Goal: Information Seeking & Learning: Learn about a topic

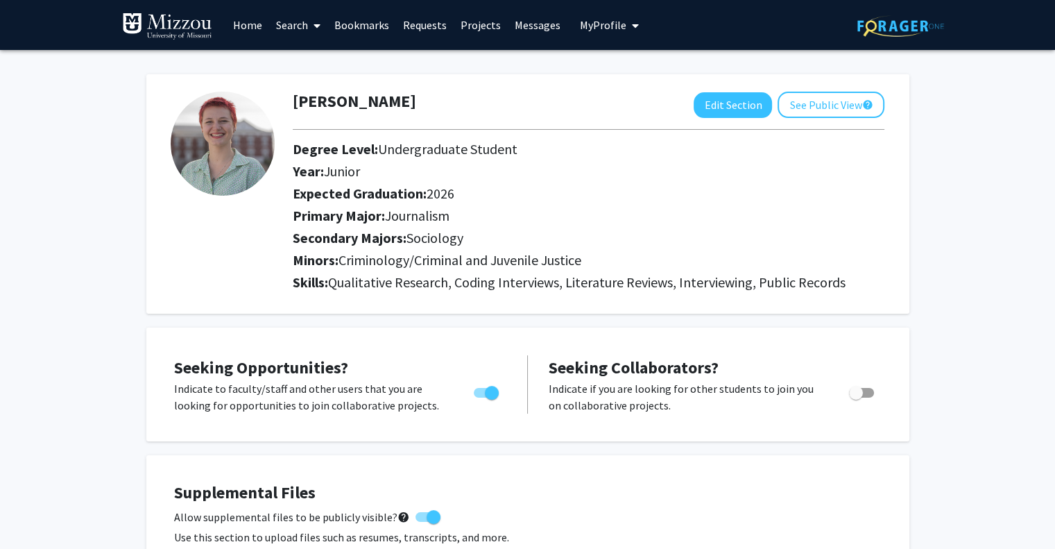
click at [240, 24] on link "Home" at bounding box center [247, 25] width 43 height 49
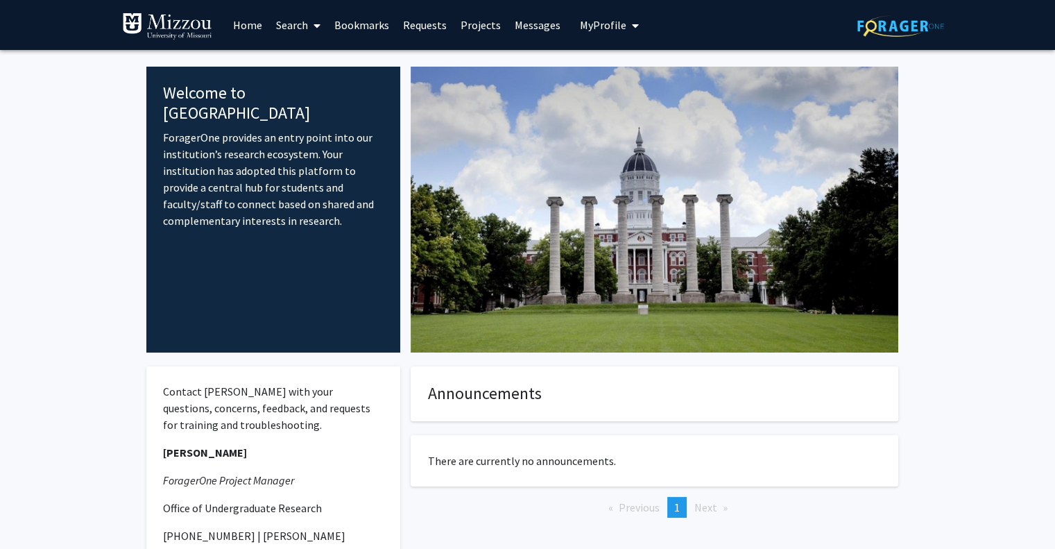
click at [374, 19] on link "Bookmarks" at bounding box center [361, 25] width 69 height 49
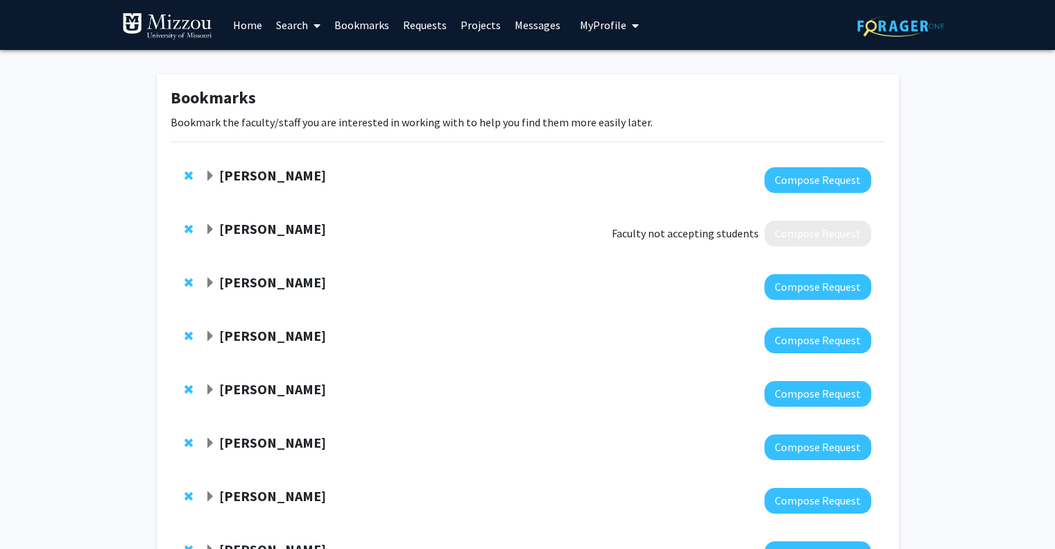
click at [469, 27] on link "Projects" at bounding box center [481, 25] width 54 height 49
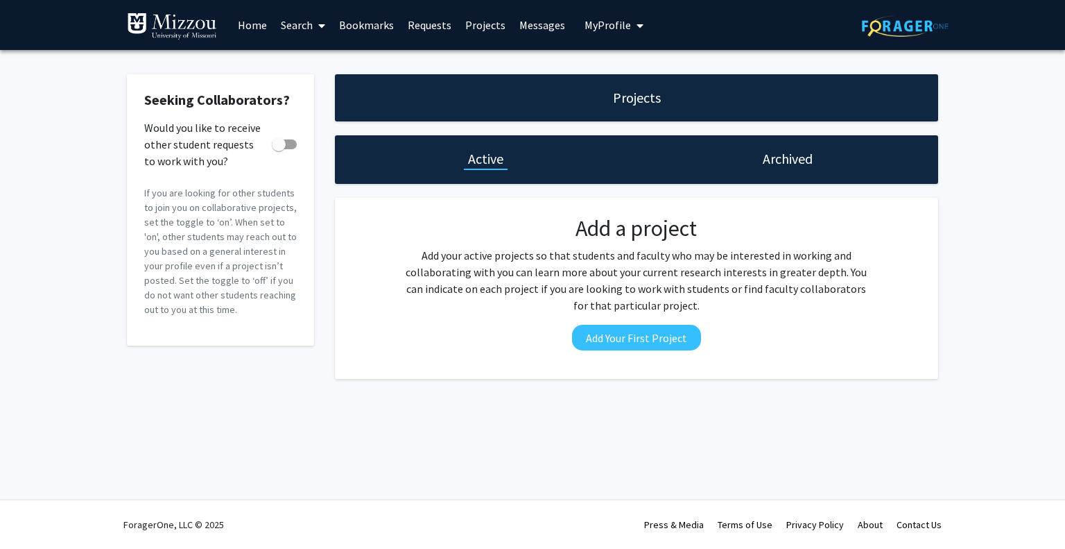
click at [282, 25] on link "Search" at bounding box center [303, 25] width 58 height 49
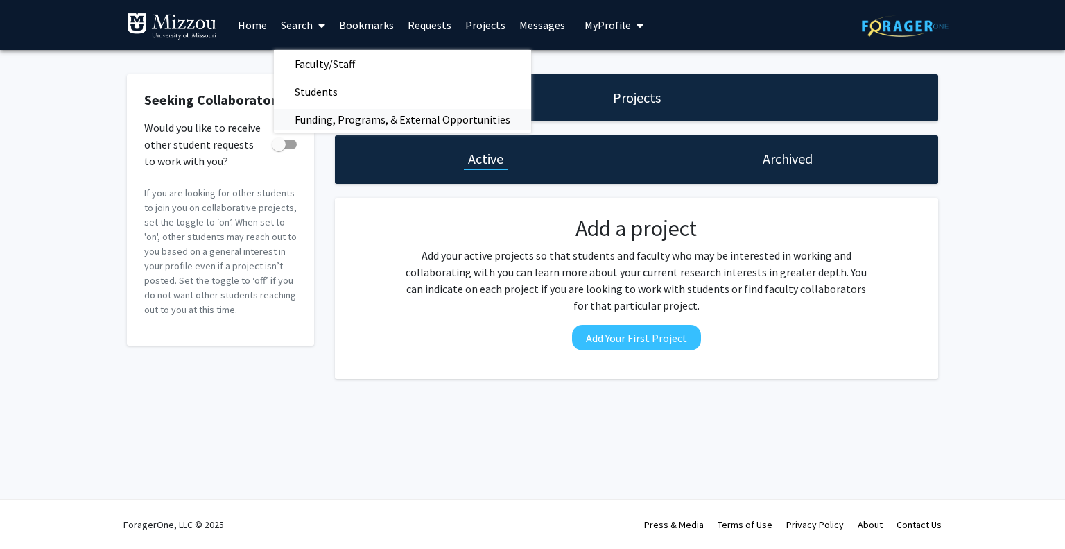
click at [377, 113] on span "Funding, Programs, & External Opportunities" at bounding box center [402, 119] width 257 height 28
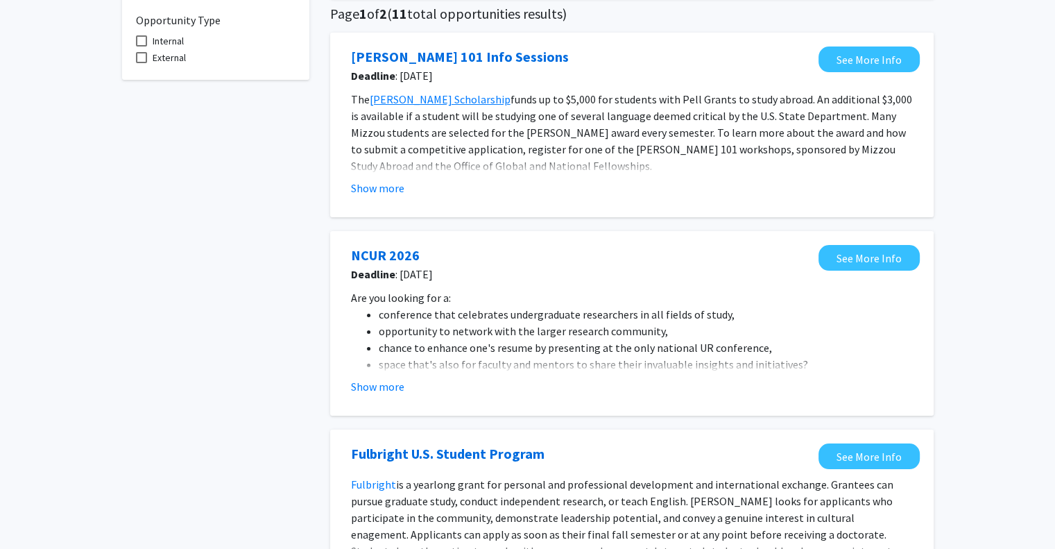
scroll to position [164, 0]
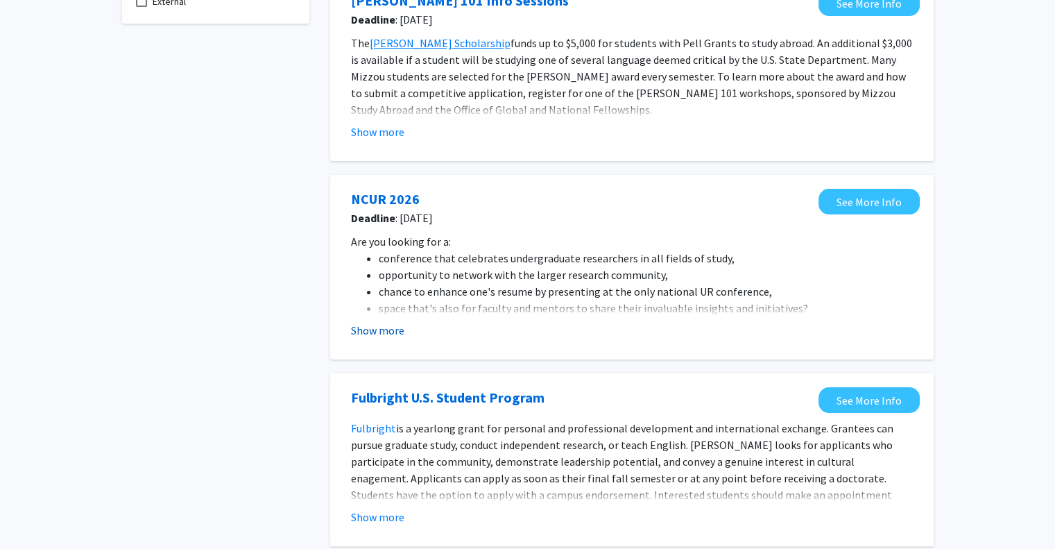
click at [374, 335] on button "Show more" at bounding box center [377, 330] width 53 height 17
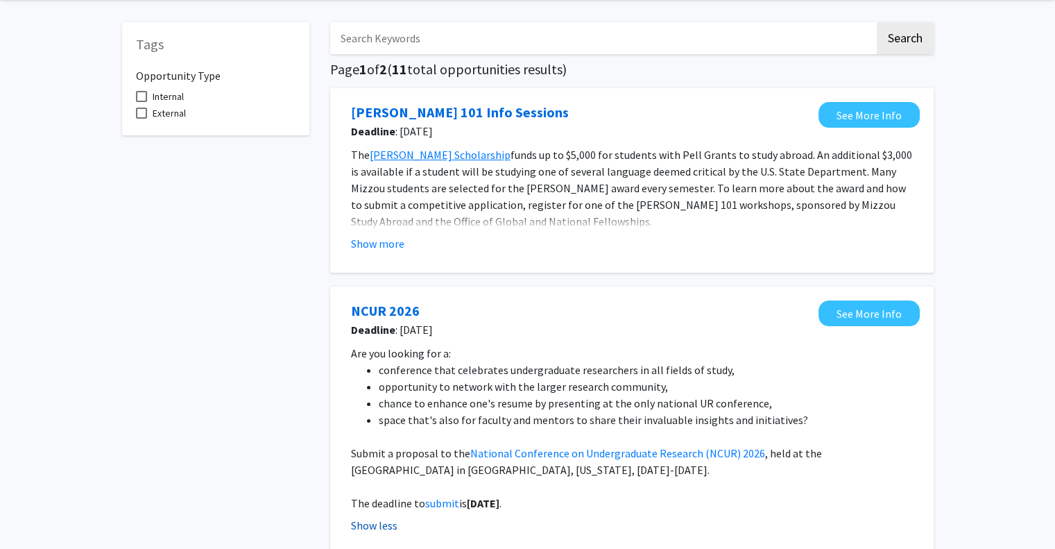
scroll to position [0, 0]
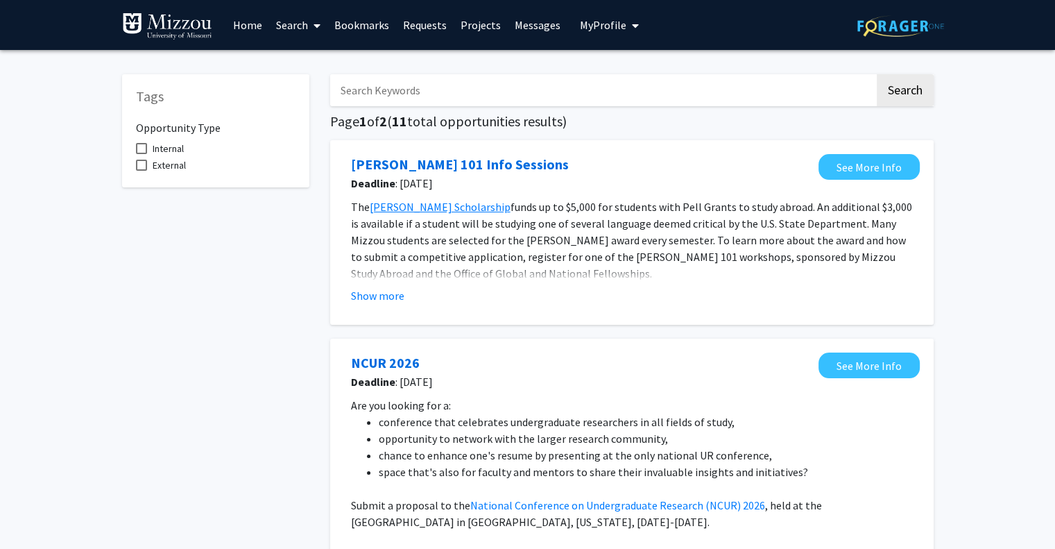
click at [286, 19] on link "Search" at bounding box center [298, 25] width 58 height 49
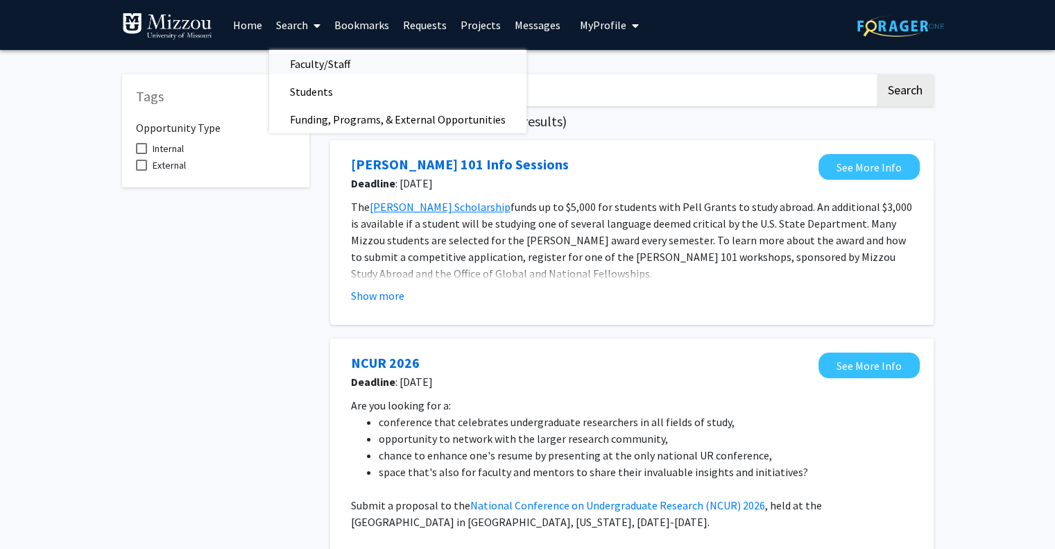
click at [336, 60] on span "Faculty/Staff" at bounding box center [320, 64] width 102 height 28
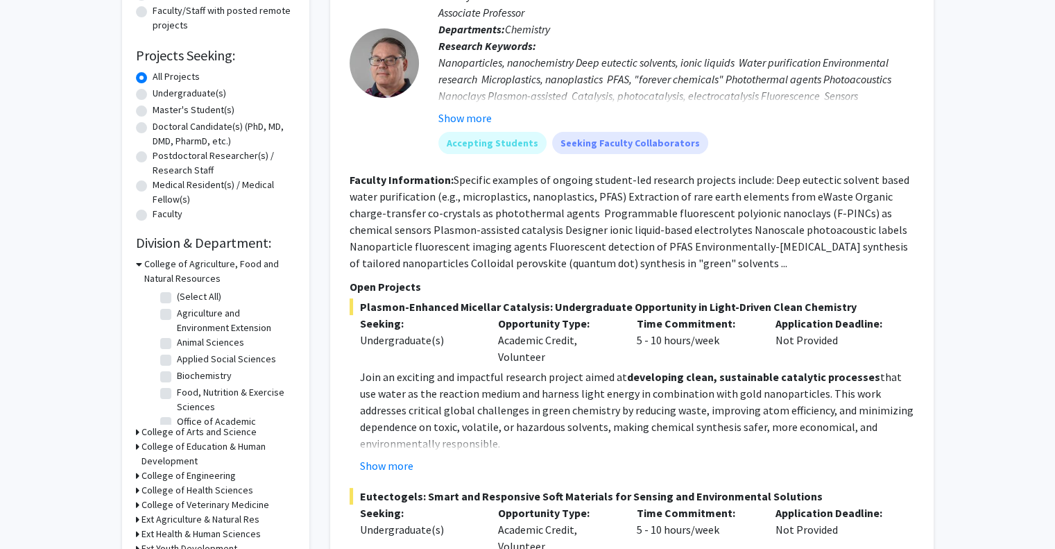
scroll to position [194, 0]
click at [136, 430] on icon at bounding box center [137, 431] width 3 height 15
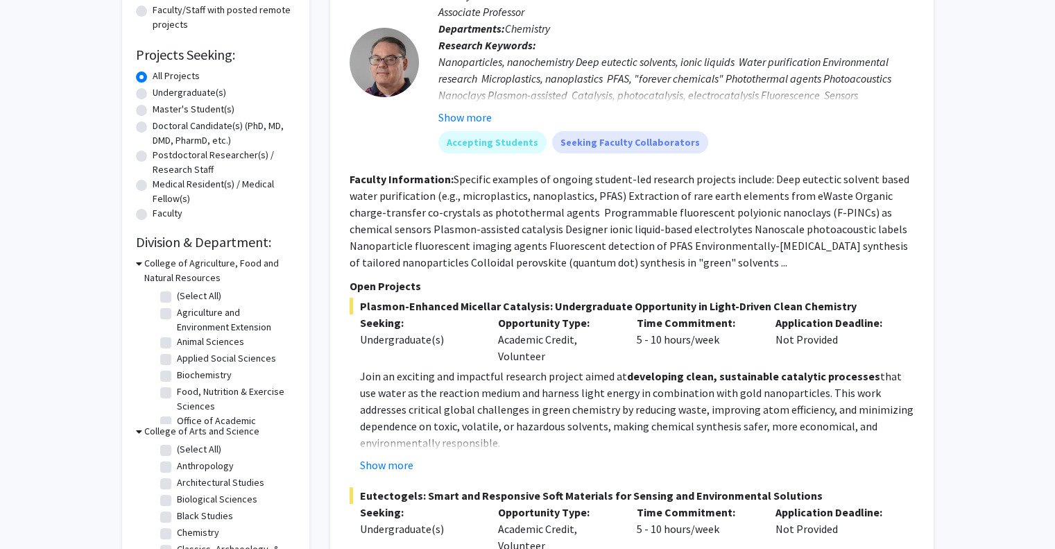
click at [177, 449] on label "(Select All)" at bounding box center [199, 449] width 44 height 15
click at [177, 449] on input "(Select All)" at bounding box center [181, 446] width 9 height 9
checkbox input "true"
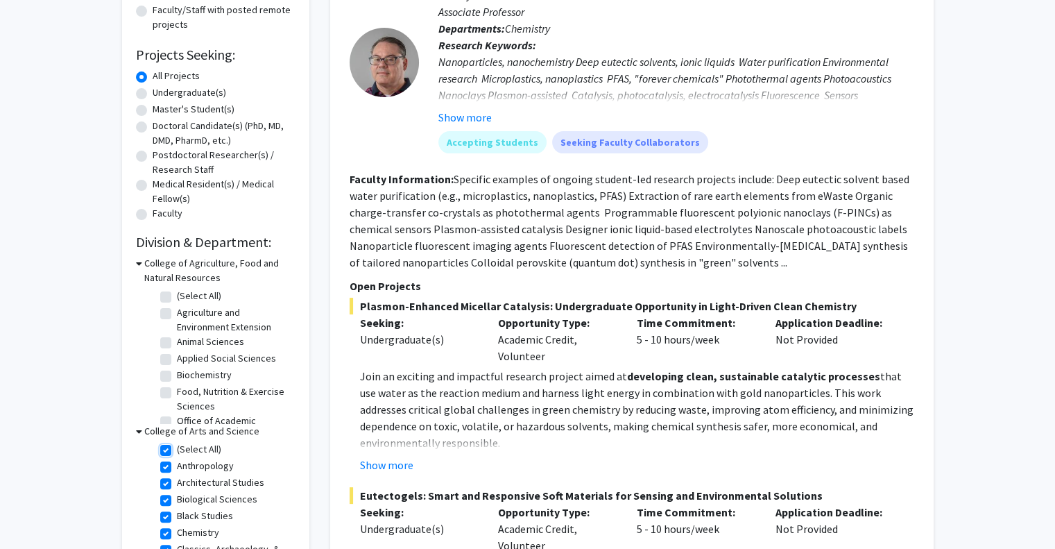
checkbox input "true"
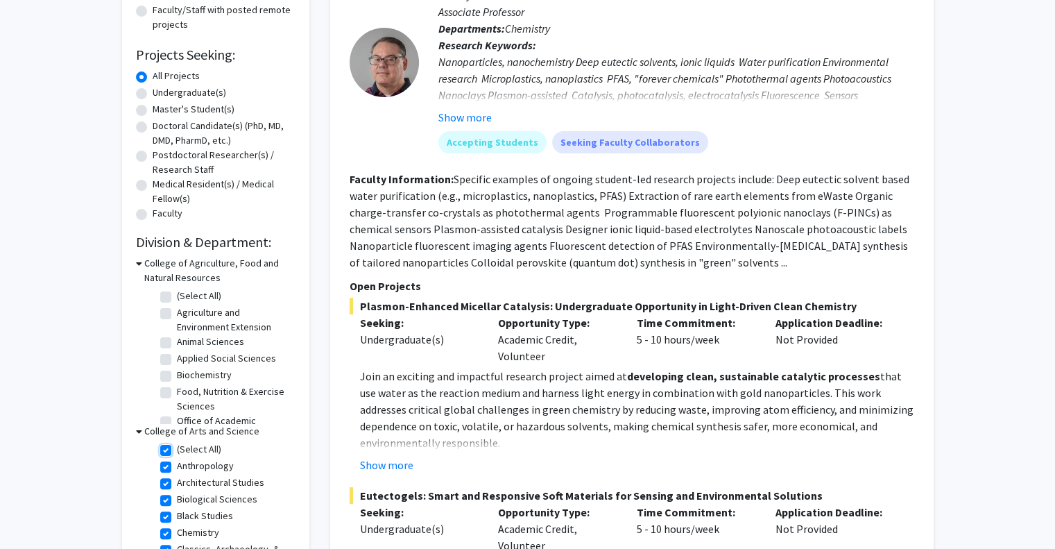
checkbox input "true"
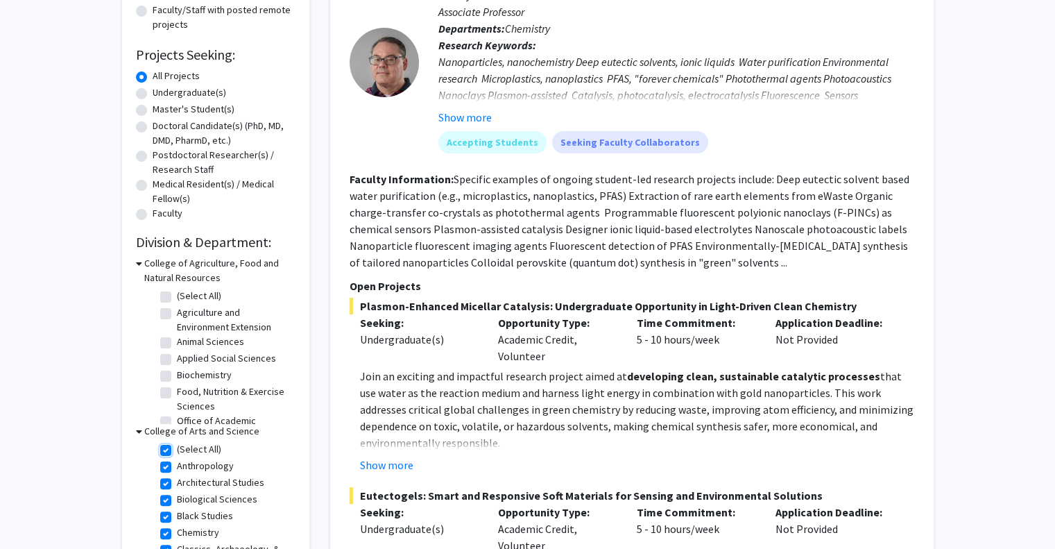
checkbox input "true"
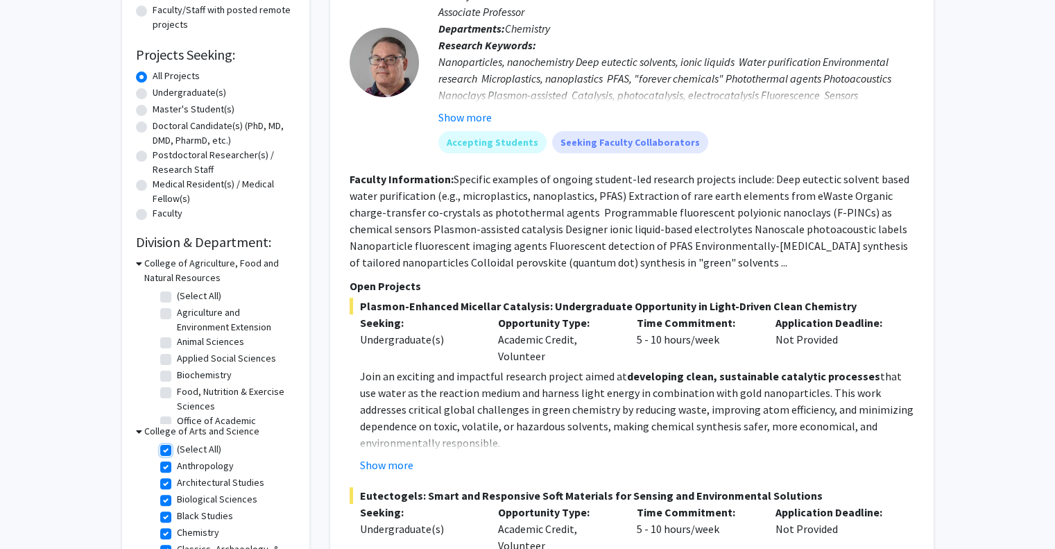
checkbox input "true"
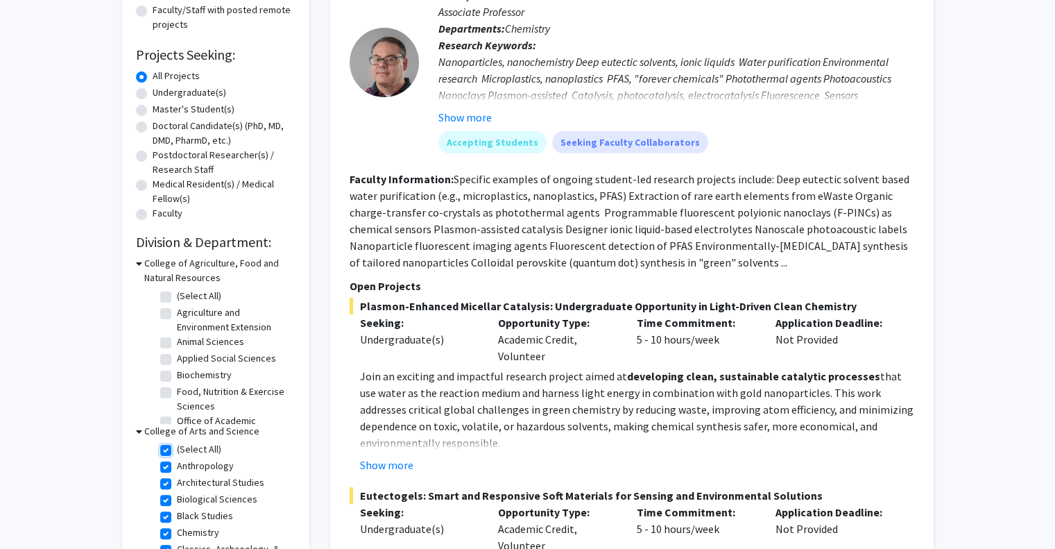
checkbox input "true"
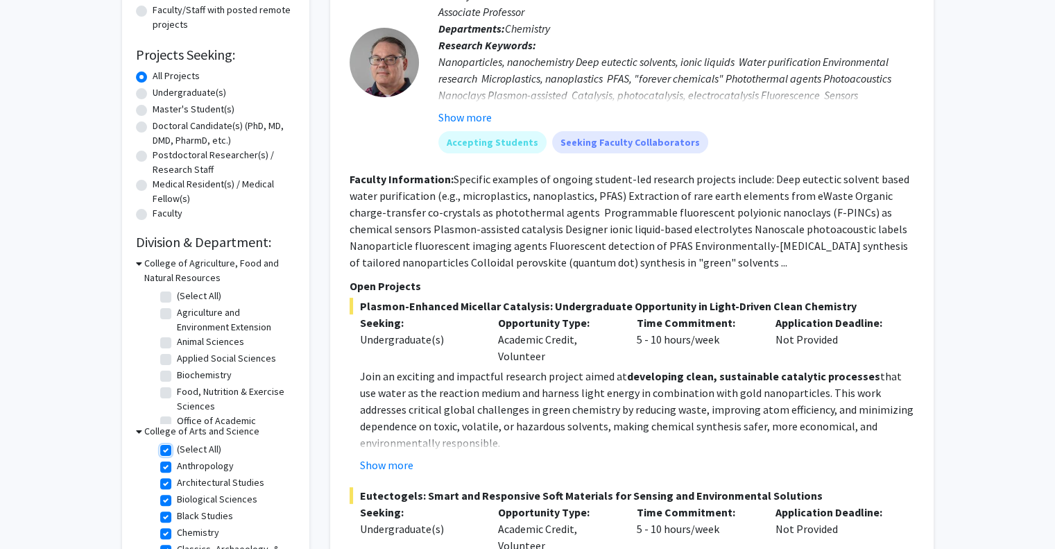
checkbox input "true"
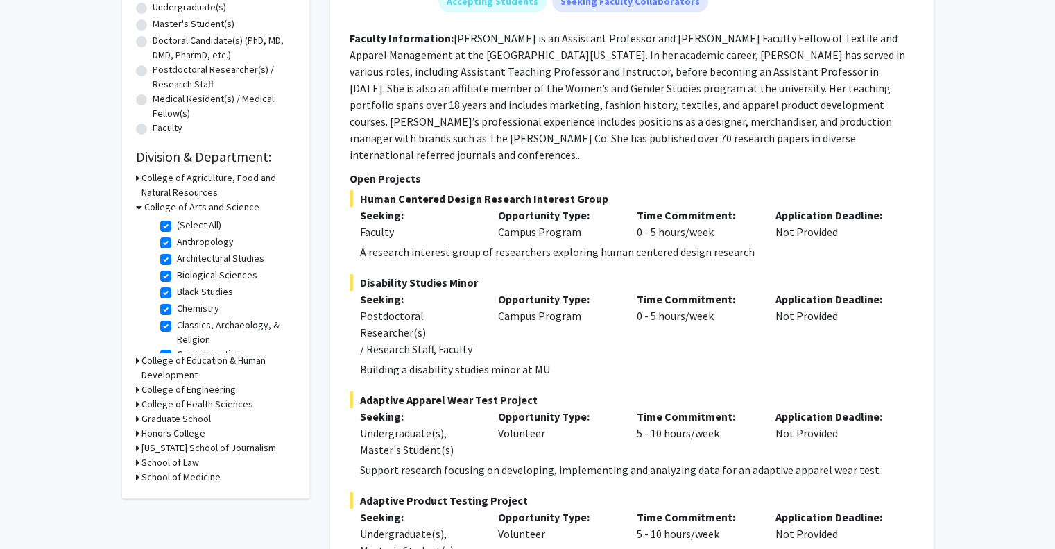
scroll to position [280, 0]
click at [136, 427] on icon at bounding box center [137, 431] width 3 height 15
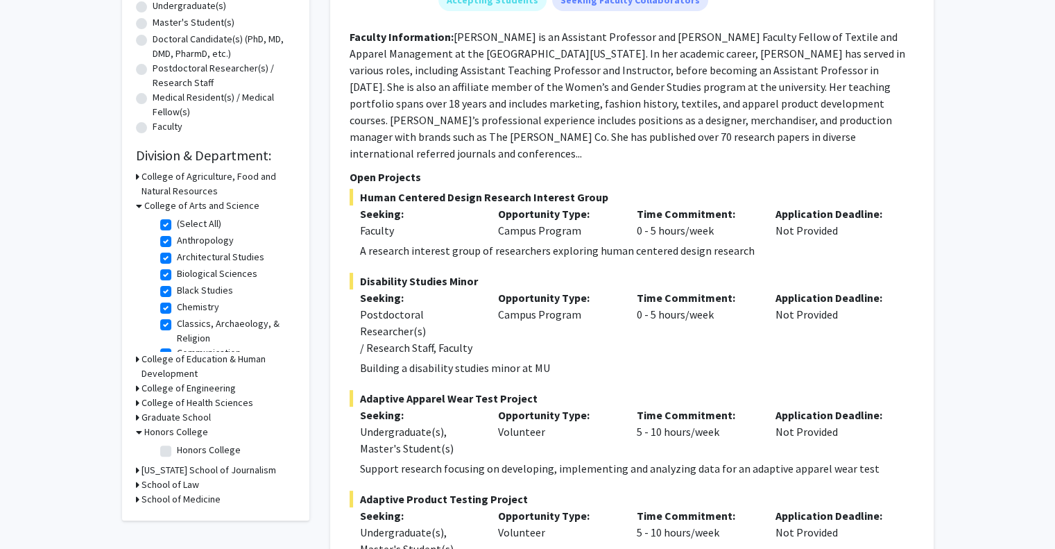
click at [177, 450] on label "Honors College" at bounding box center [209, 449] width 64 height 15
click at [177, 450] on input "Honors College" at bounding box center [181, 446] width 9 height 9
checkbox input "true"
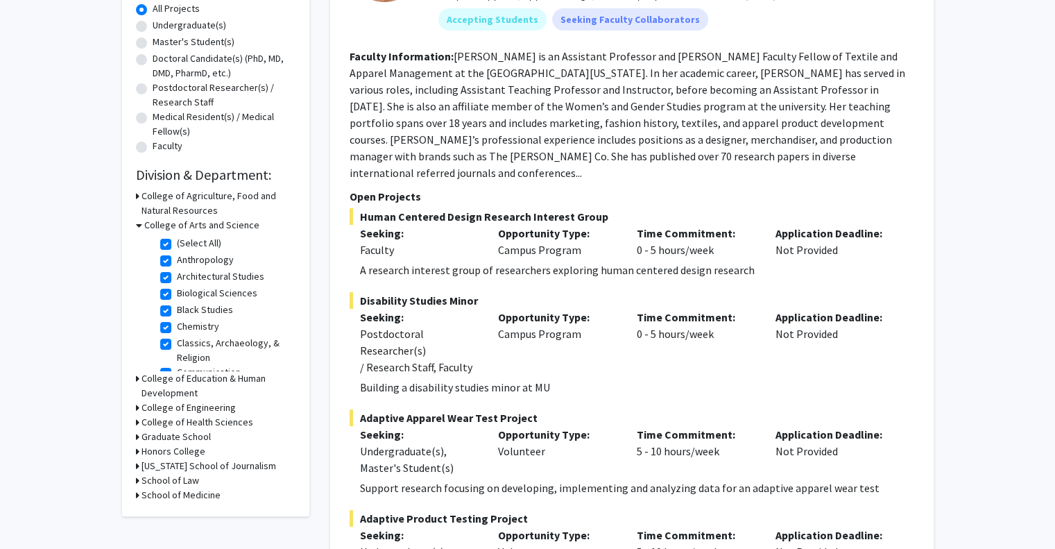
scroll to position [301, 0]
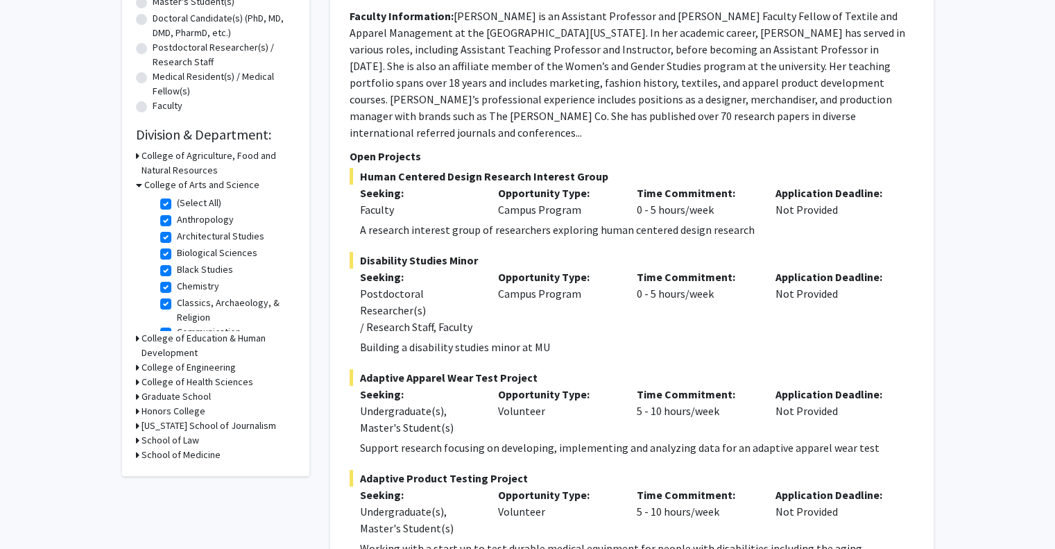
click at [137, 422] on icon at bounding box center [137, 425] width 3 height 15
click at [177, 444] on label "(Select All)" at bounding box center [199, 443] width 44 height 15
click at [177, 444] on input "(Select All)" at bounding box center [181, 440] width 9 height 9
checkbox input "true"
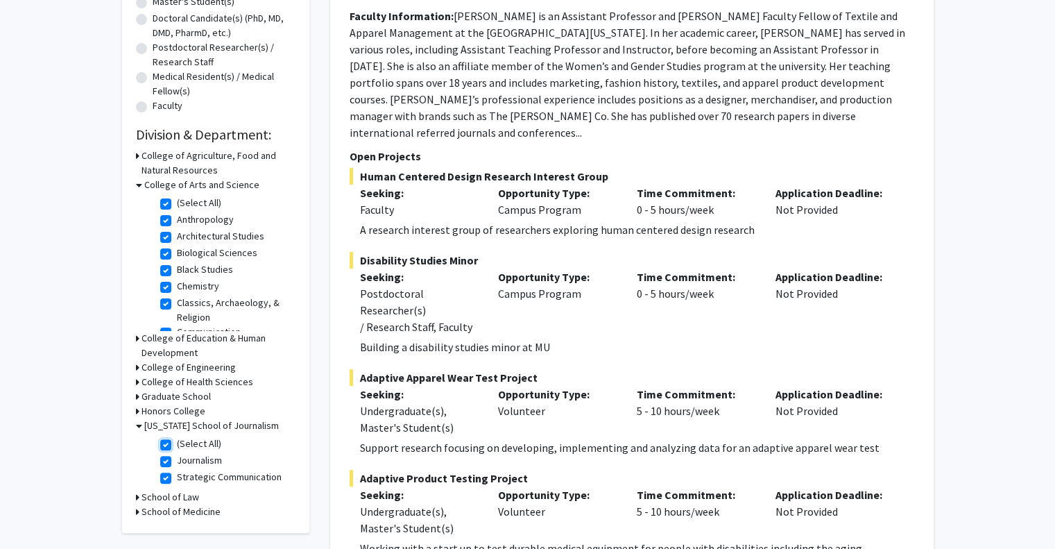
checkbox input "true"
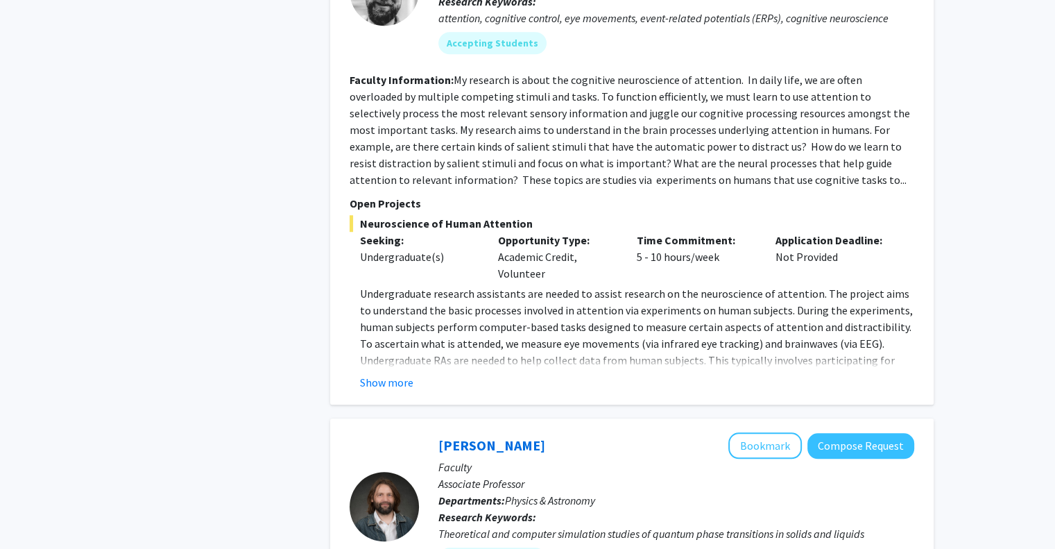
scroll to position [982, 0]
click at [375, 374] on button "Show more" at bounding box center [386, 382] width 53 height 17
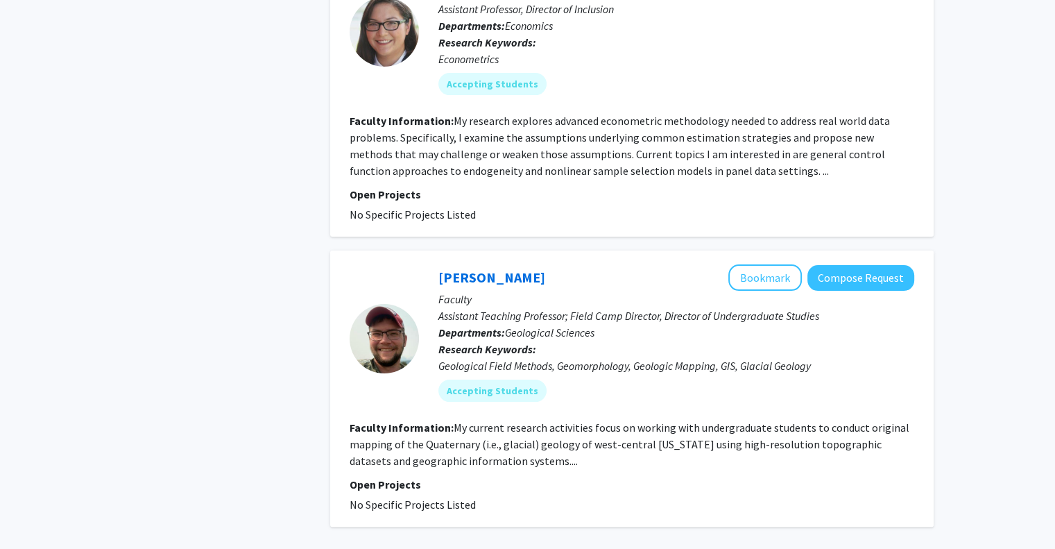
scroll to position [5526, 0]
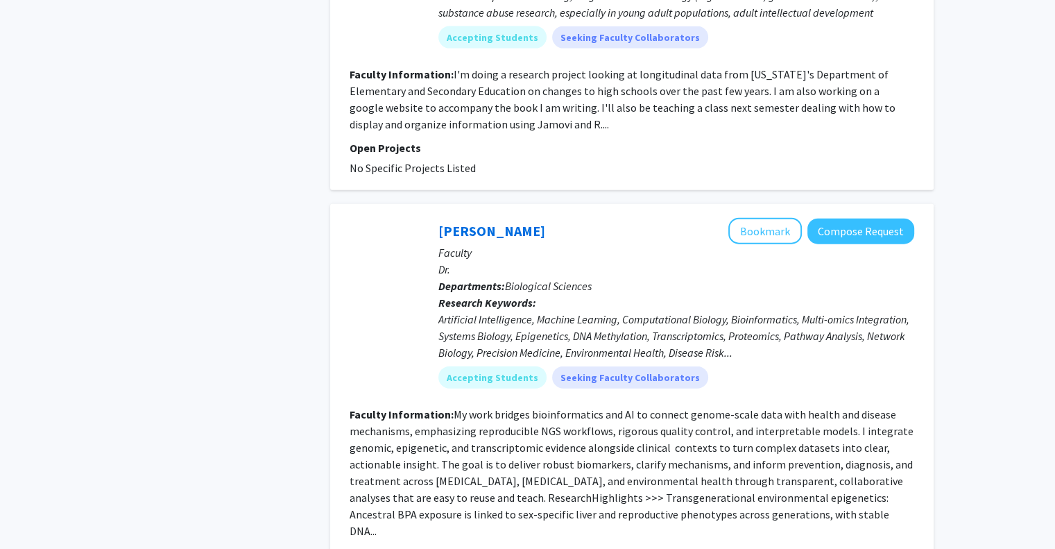
scroll to position [3167, 0]
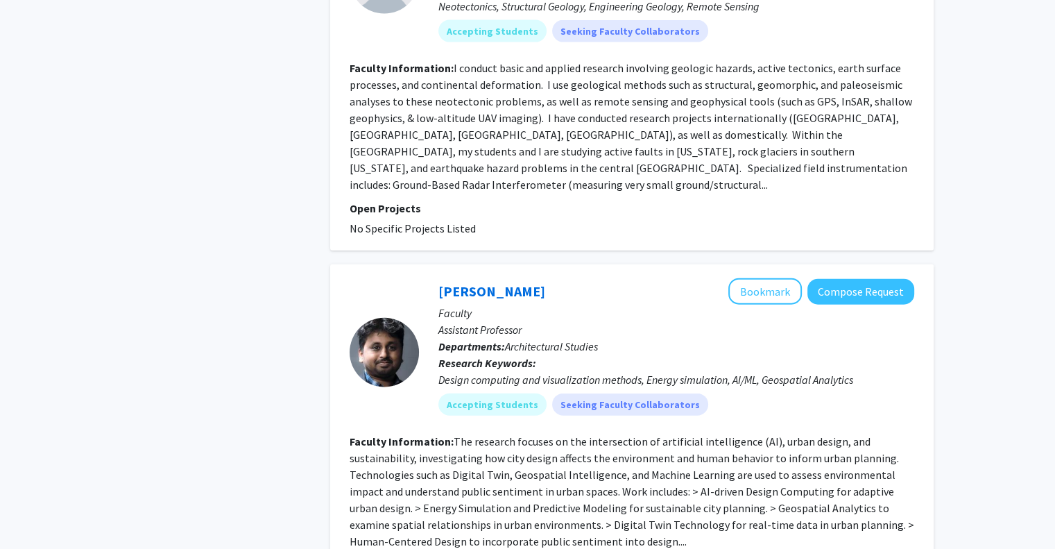
scroll to position [3224, 0]
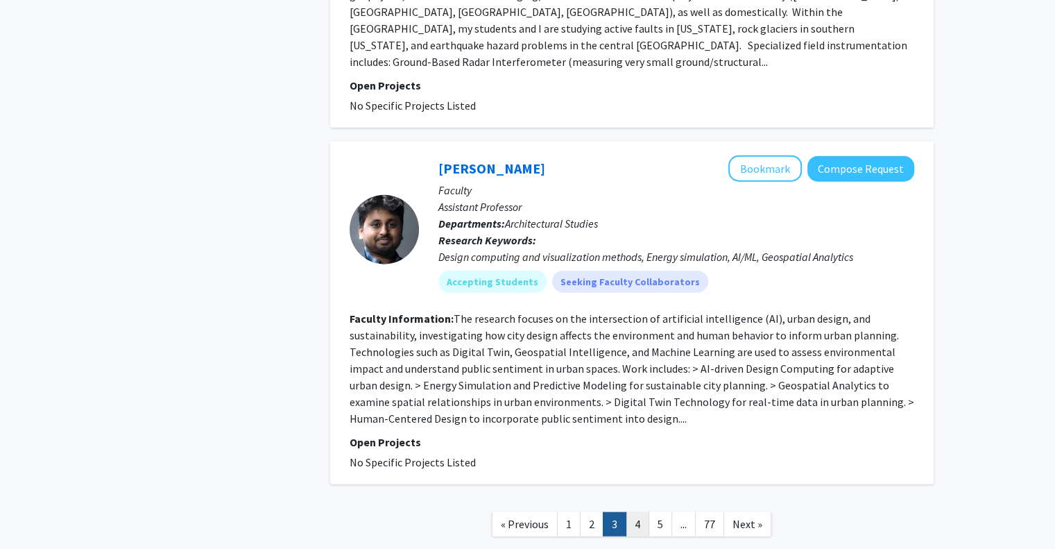
click at [633, 512] on link "4" at bounding box center [638, 524] width 24 height 24
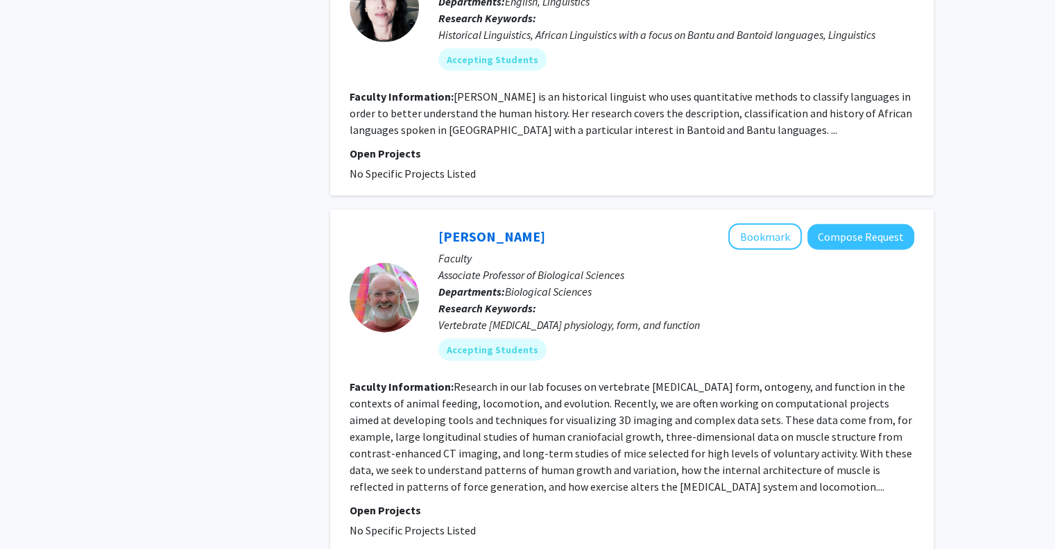
scroll to position [3251, 0]
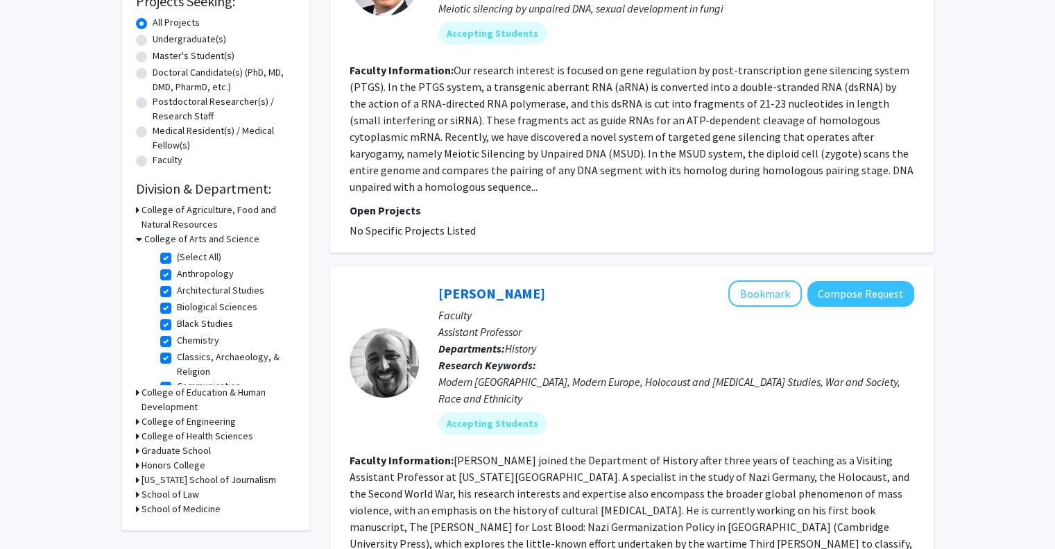
scroll to position [247, 0]
click at [177, 307] on label "Biological Sciences" at bounding box center [217, 307] width 80 height 15
click at [177, 307] on input "Biological Sciences" at bounding box center [181, 304] width 9 height 9
checkbox input "false"
checkbox input "true"
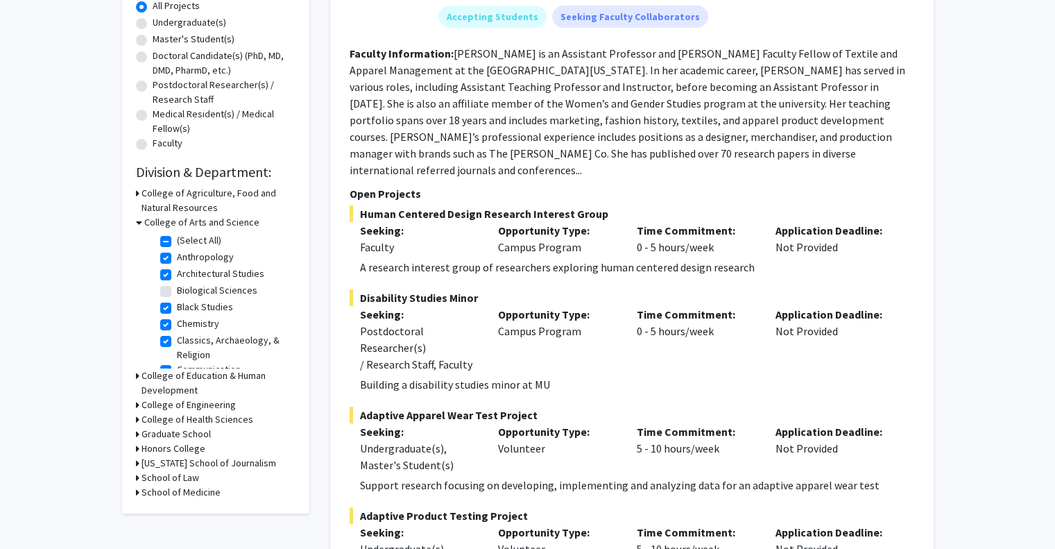
scroll to position [269, 0]
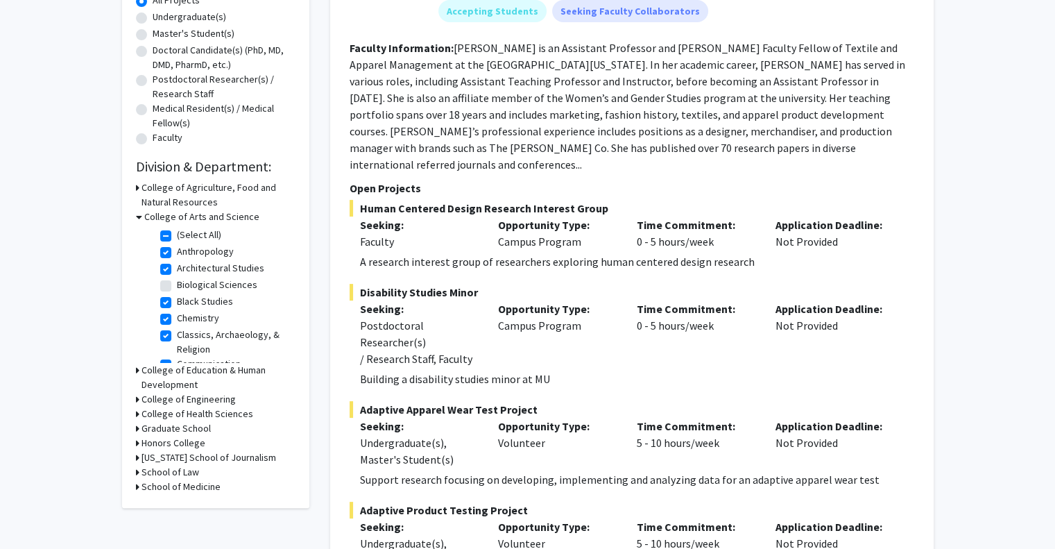
click at [177, 320] on label "Chemistry" at bounding box center [198, 318] width 42 height 15
click at [177, 320] on input "Chemistry" at bounding box center [181, 315] width 9 height 9
checkbox input "false"
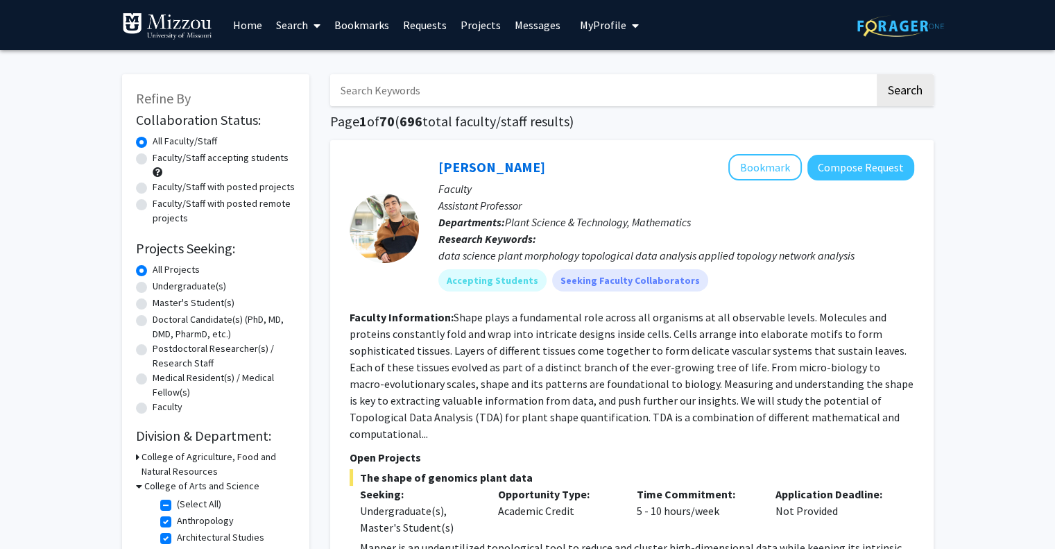
click at [164, 320] on label "Doctoral Candidate(s) (PhD, MD, DMD, PharmD, etc.)" at bounding box center [224, 326] width 143 height 29
click at [162, 320] on input "Doctoral Candidate(s) (PhD, MD, DMD, PharmD, etc.)" at bounding box center [157, 316] width 9 height 9
radio input "true"
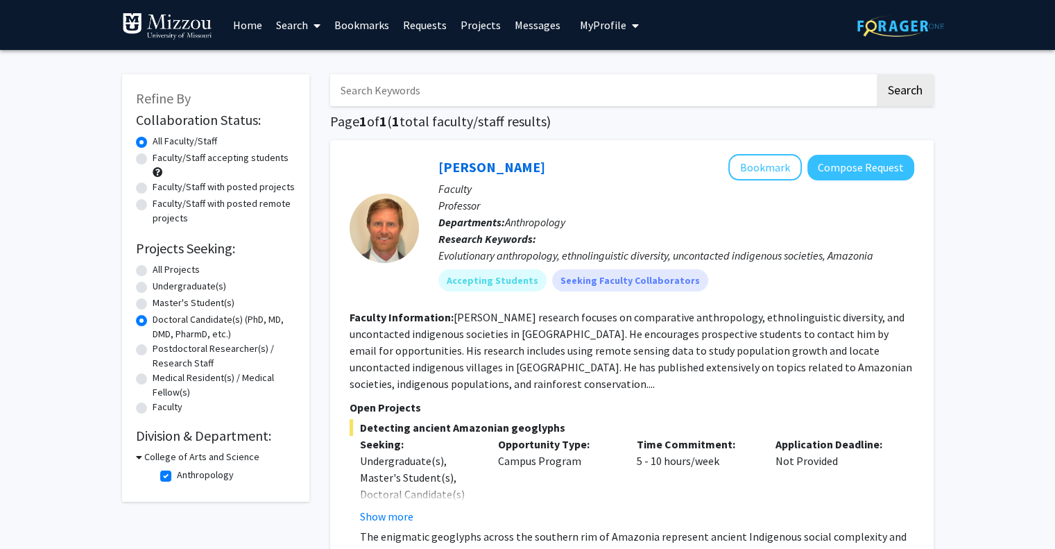
click at [191, 270] on label "All Projects" at bounding box center [176, 269] width 47 height 15
click at [162, 270] on input "All Projects" at bounding box center [157, 266] width 9 height 9
radio input "true"
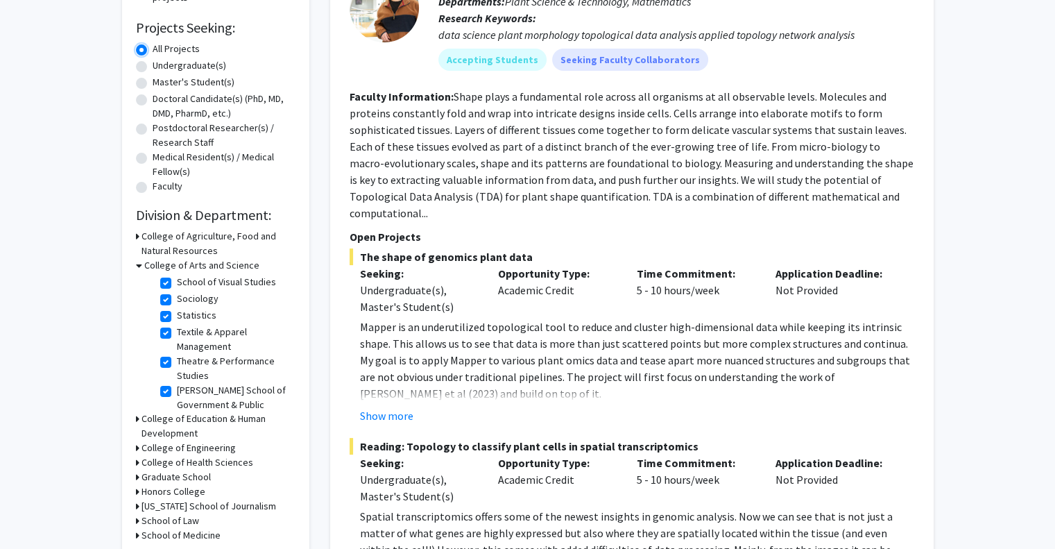
scroll to position [434, 0]
click at [177, 351] on label "Textile & Apparel Management" at bounding box center [234, 343] width 115 height 29
click at [177, 338] on input "Textile & Apparel Management" at bounding box center [181, 333] width 9 height 9
checkbox input "false"
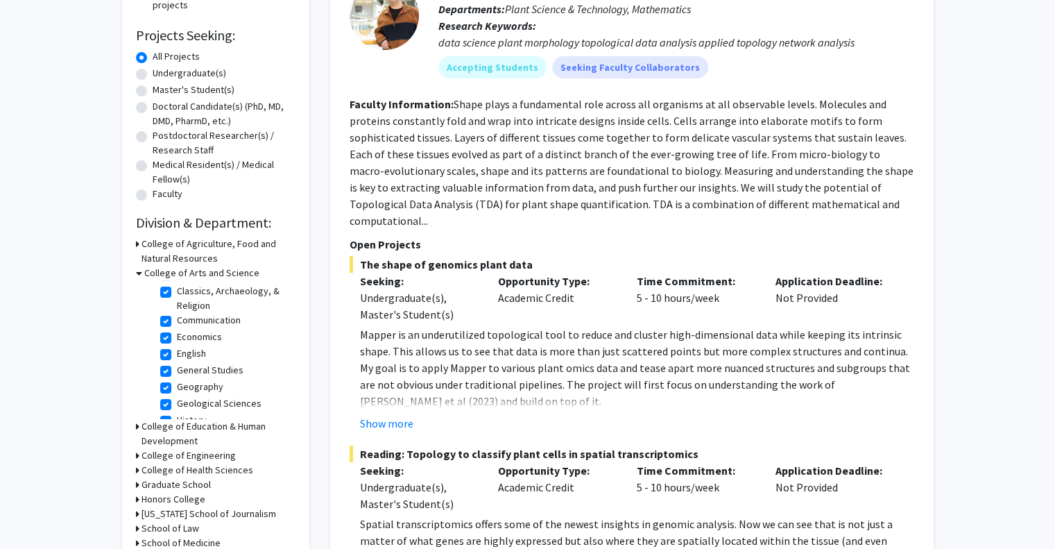
scroll to position [102, 0]
click at [177, 337] on label "Economics" at bounding box center [199, 334] width 45 height 15
click at [177, 336] on input "Economics" at bounding box center [181, 331] width 9 height 9
checkbox input "false"
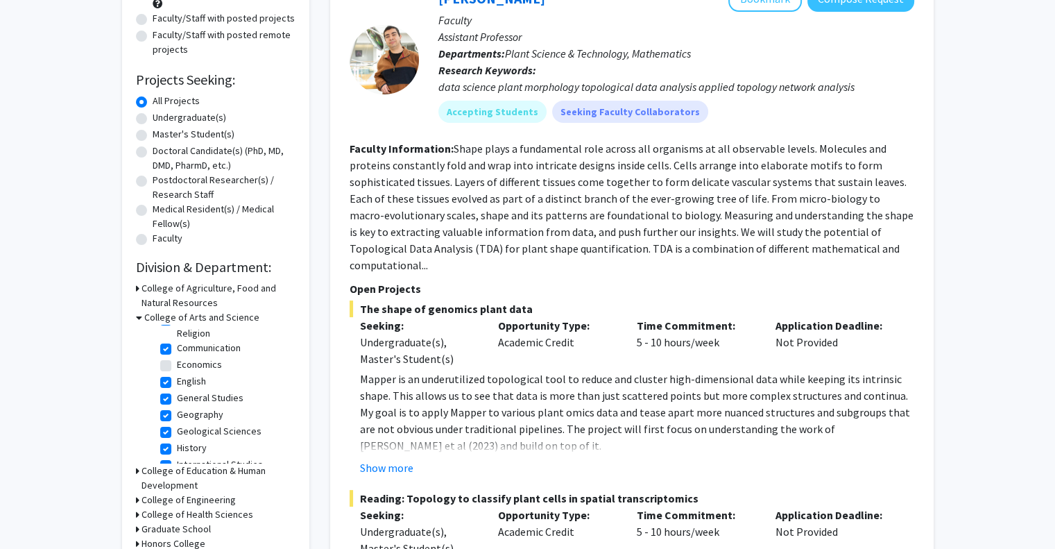
scroll to position [117, 0]
click at [177, 415] on label "Geography" at bounding box center [200, 414] width 46 height 15
click at [177, 415] on input "Geography" at bounding box center [181, 411] width 9 height 9
checkbox input "false"
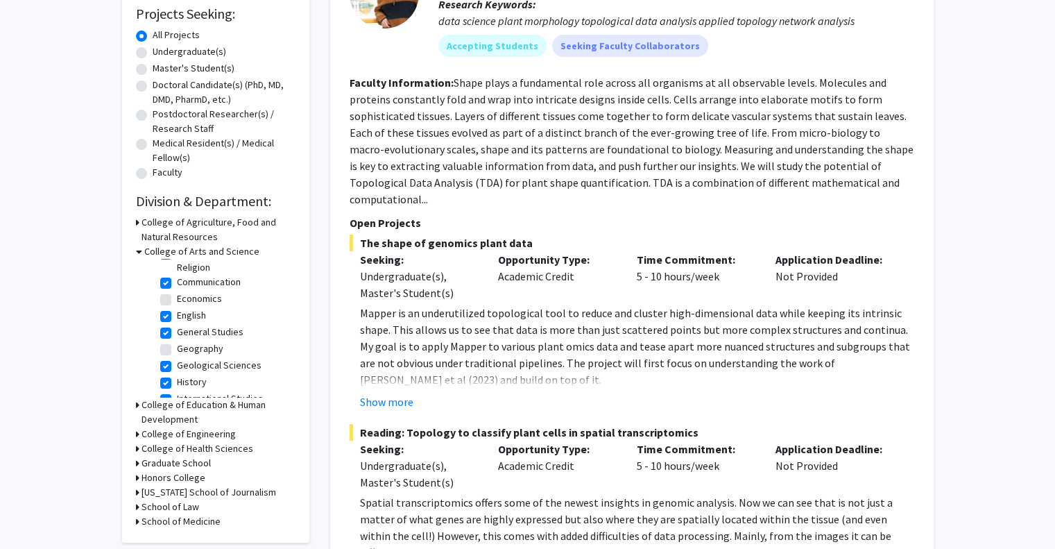
scroll to position [119, 0]
click at [177, 366] on label "Geological Sciences" at bounding box center [219, 362] width 85 height 15
click at [177, 364] on input "Geological Sciences" at bounding box center [181, 359] width 9 height 9
checkbox input "false"
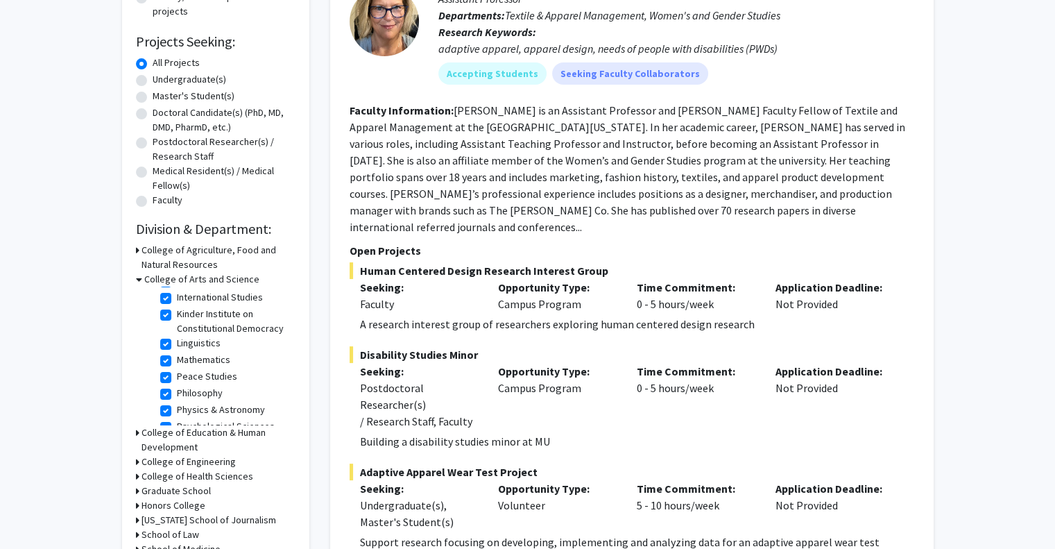
scroll to position [237, 0]
click at [177, 359] on label "Mathematics" at bounding box center [203, 351] width 53 height 15
click at [177, 353] on input "Mathematics" at bounding box center [181, 348] width 9 height 9
checkbox input "false"
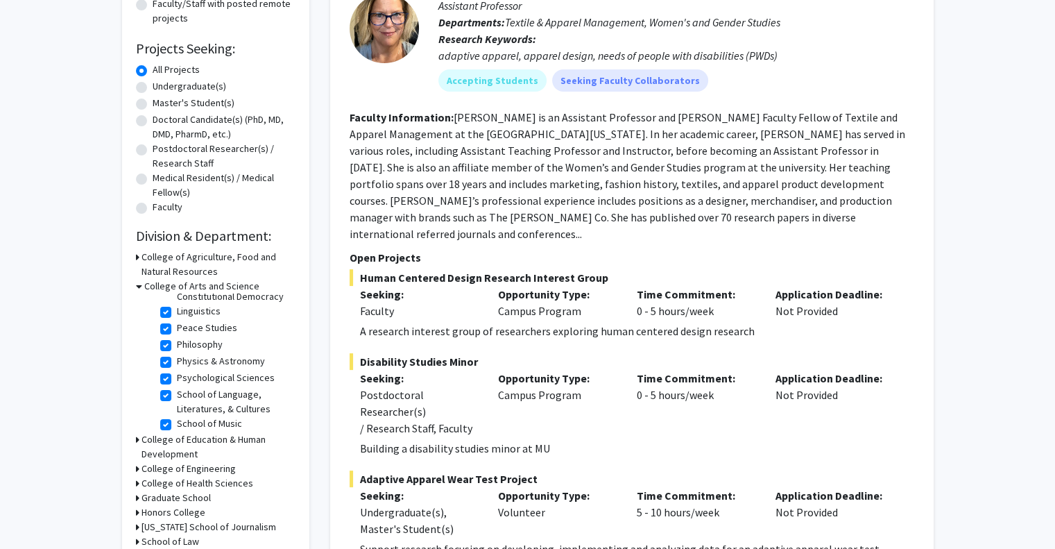
click at [177, 368] on label "Physics & Astronomy" at bounding box center [221, 361] width 88 height 15
click at [177, 363] on input "Physics & Astronomy" at bounding box center [181, 358] width 9 height 9
checkbox input "false"
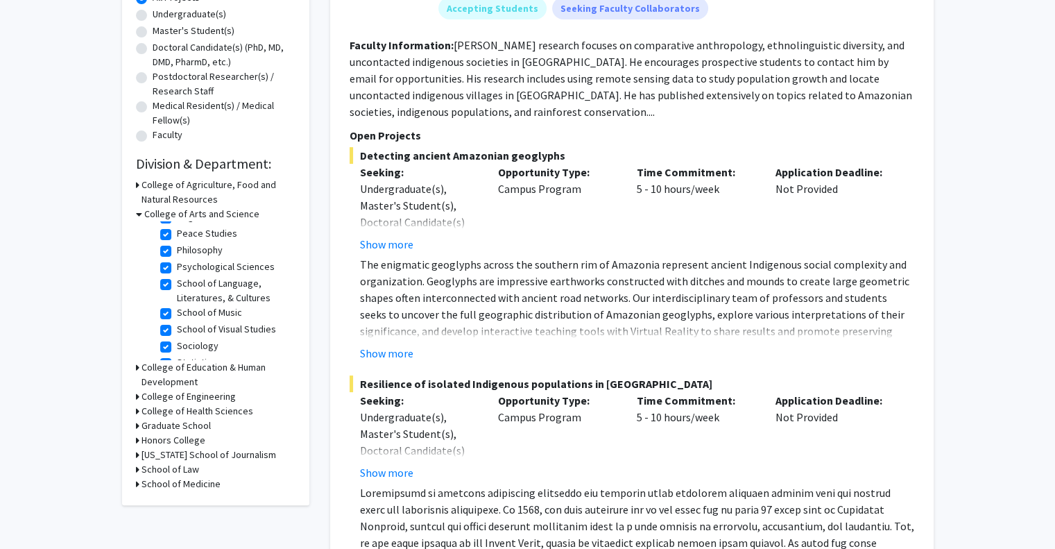
click at [177, 274] on label "Psychological Sciences" at bounding box center [226, 266] width 98 height 15
click at [177, 268] on input "Psychological Sciences" at bounding box center [181, 263] width 9 height 9
checkbox input "false"
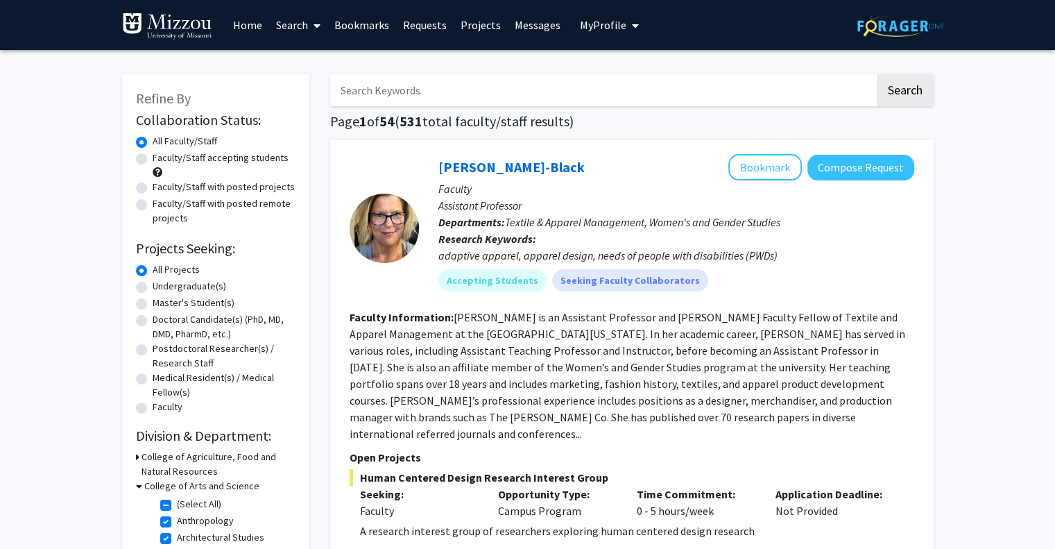
click at [261, 160] on label "Faculty/Staff accepting students" at bounding box center [221, 158] width 136 height 15
click at [162, 160] on input "Faculty/Staff accepting students" at bounding box center [157, 155] width 9 height 9
radio input "true"
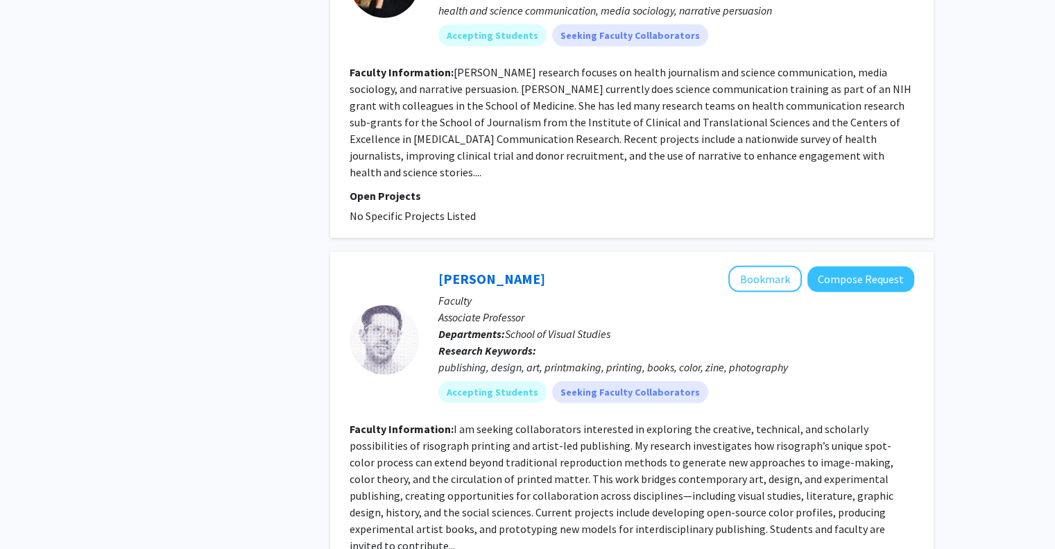
scroll to position [4088, 0]
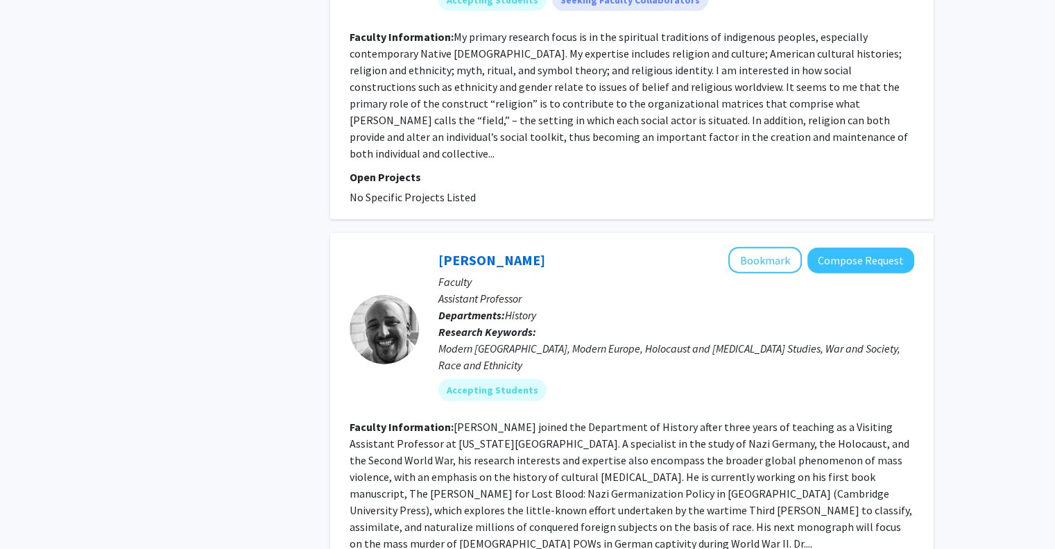
scroll to position [3263, 0]
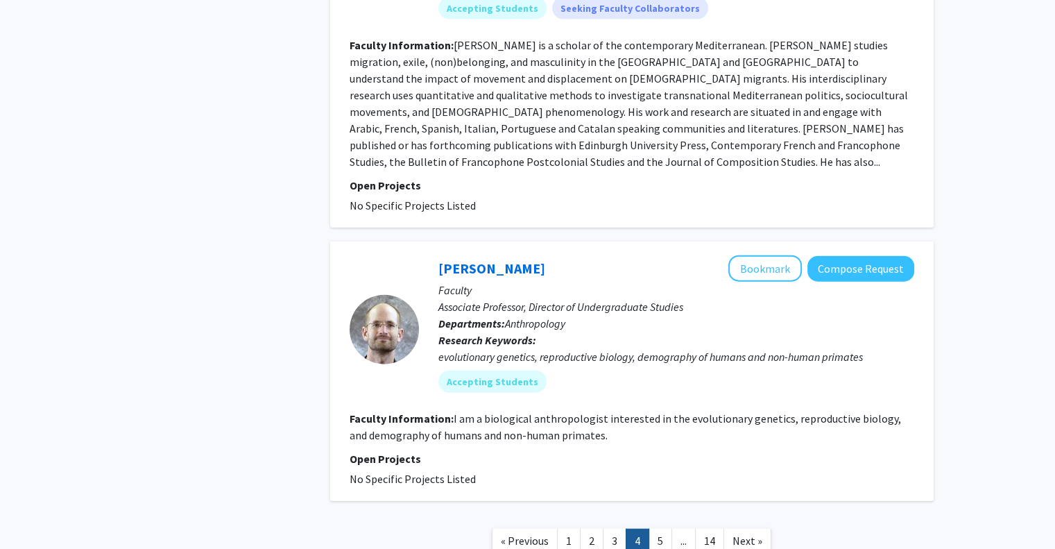
scroll to position [3206, 0]
click at [661, 529] on link "5" at bounding box center [660, 541] width 24 height 24
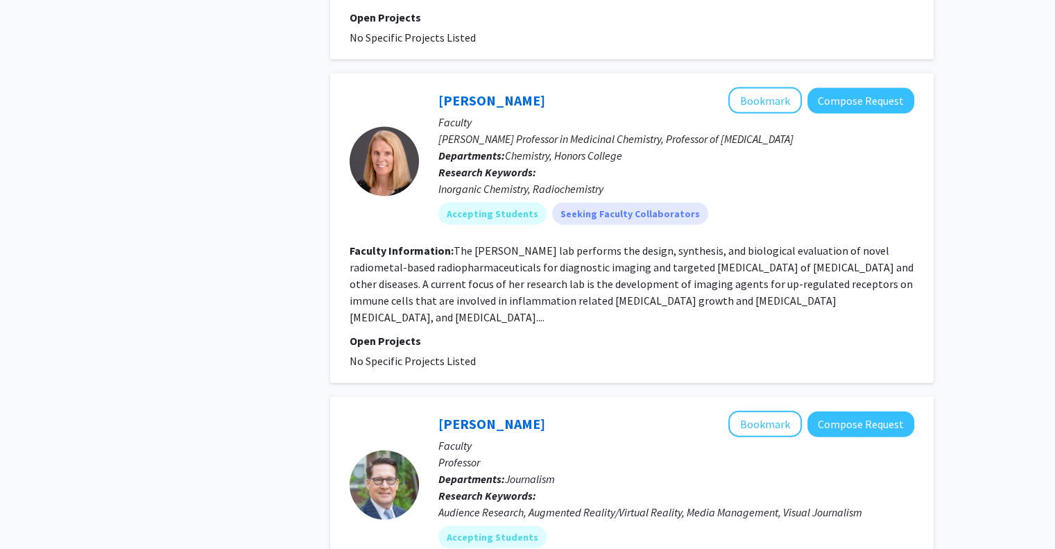
scroll to position [3263, 0]
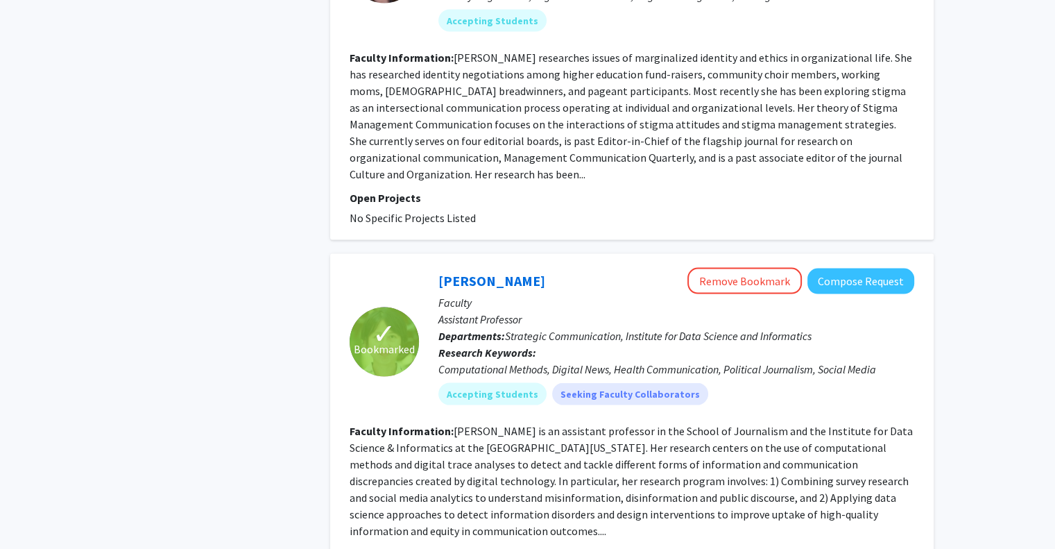
scroll to position [2901, 0]
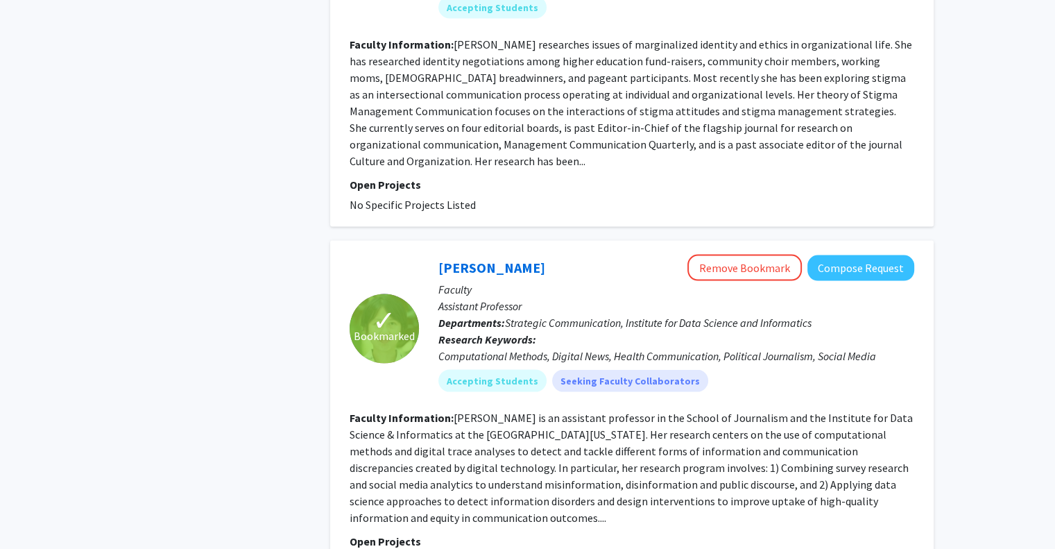
click at [470, 468] on fg-read-more "[PERSON_NAME] is an assistant professor in the School of Journalism and the Ins…" at bounding box center [631, 468] width 563 height 114
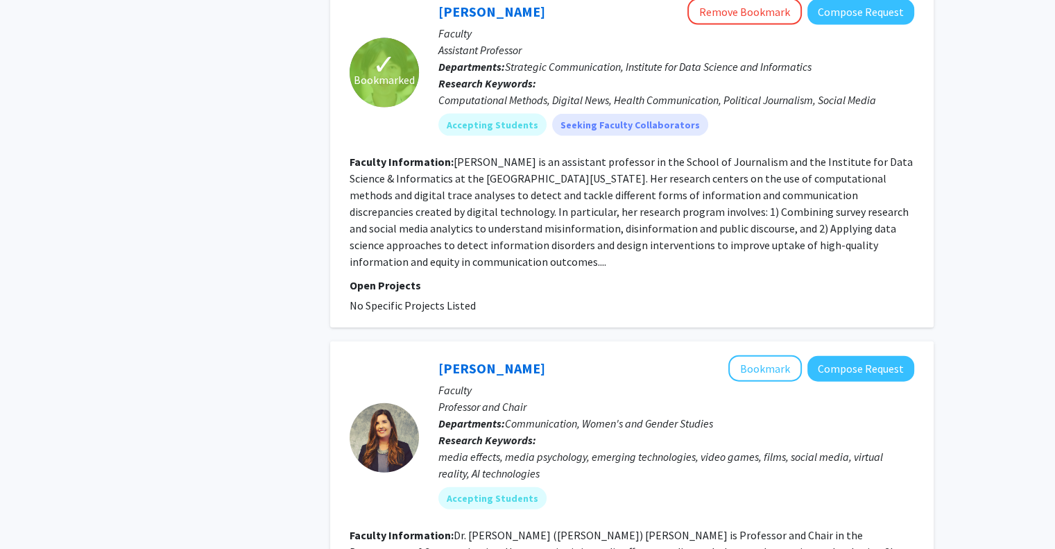
scroll to position [3423, 0]
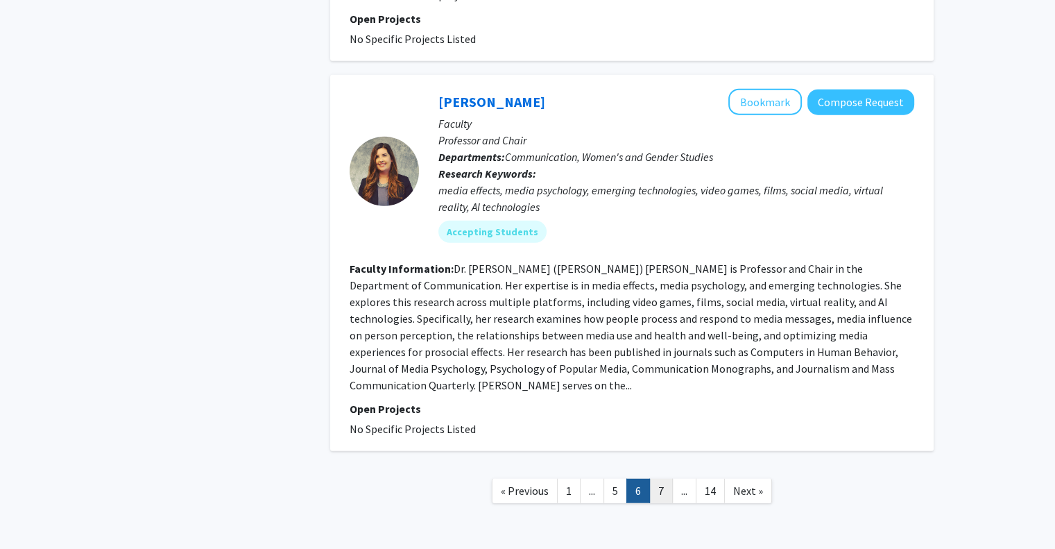
click at [662, 479] on link "7" at bounding box center [661, 491] width 24 height 24
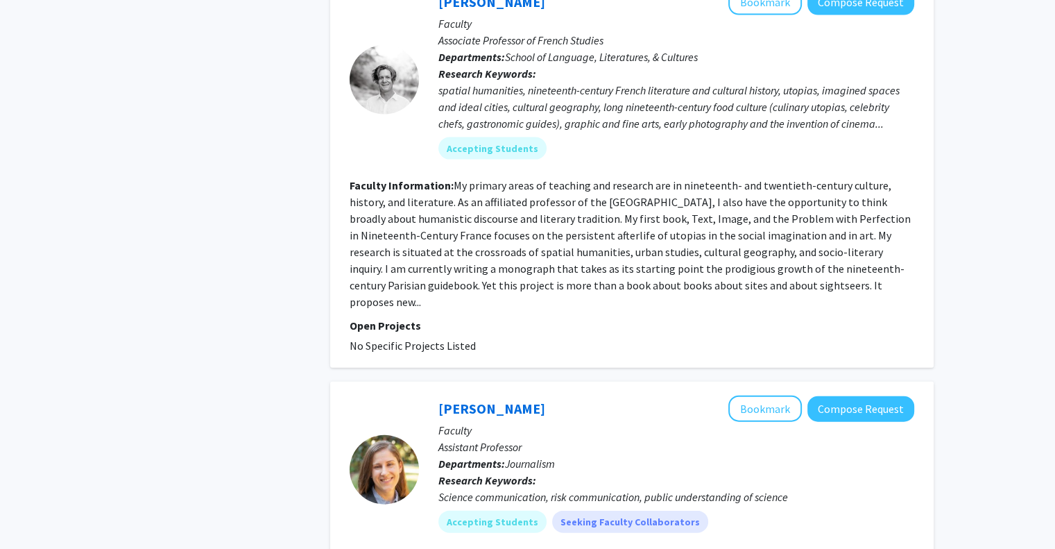
scroll to position [3373, 0]
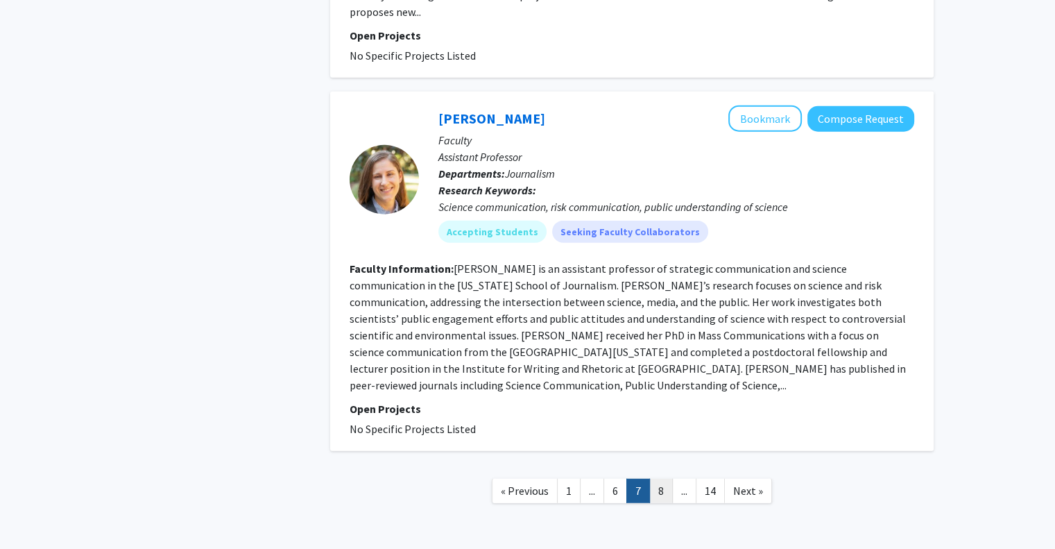
click at [662, 479] on link "8" at bounding box center [661, 491] width 24 height 24
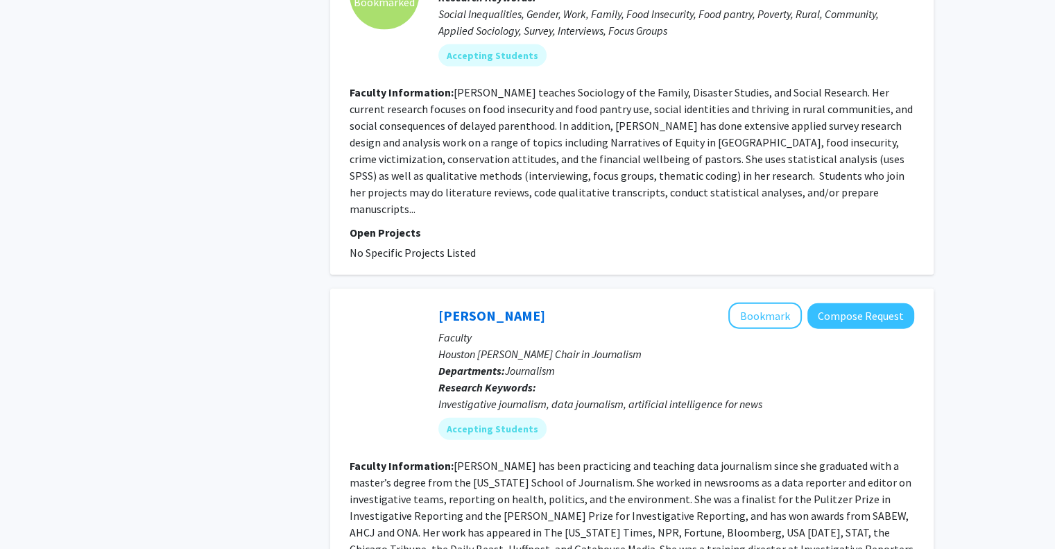
scroll to position [3157, 0]
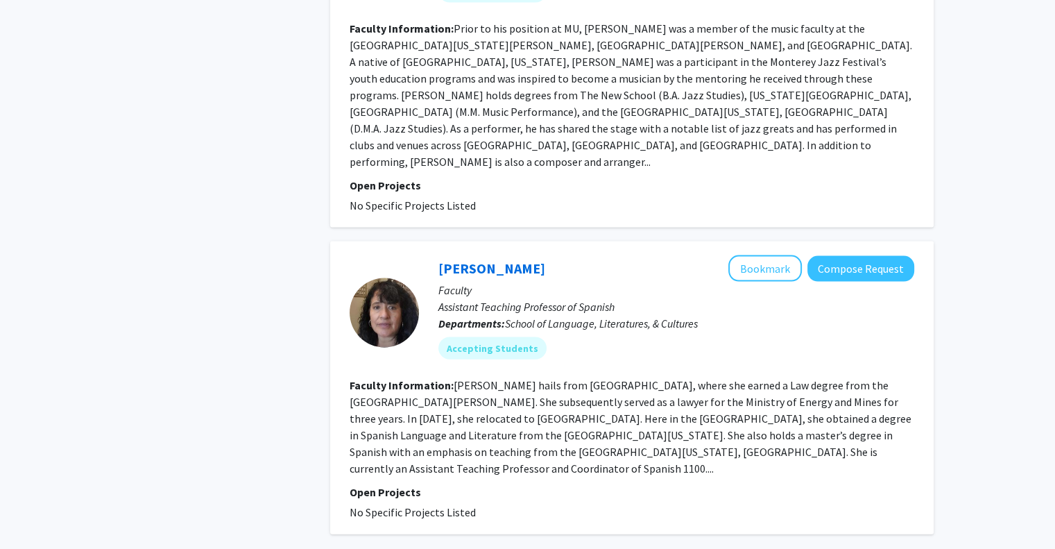
scroll to position [2940, 0]
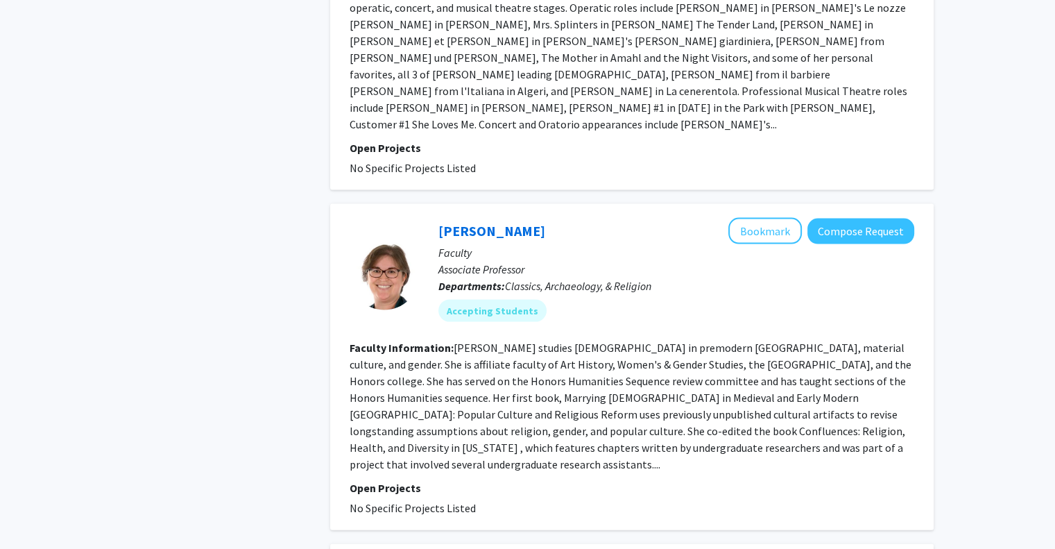
scroll to position [2991, 0]
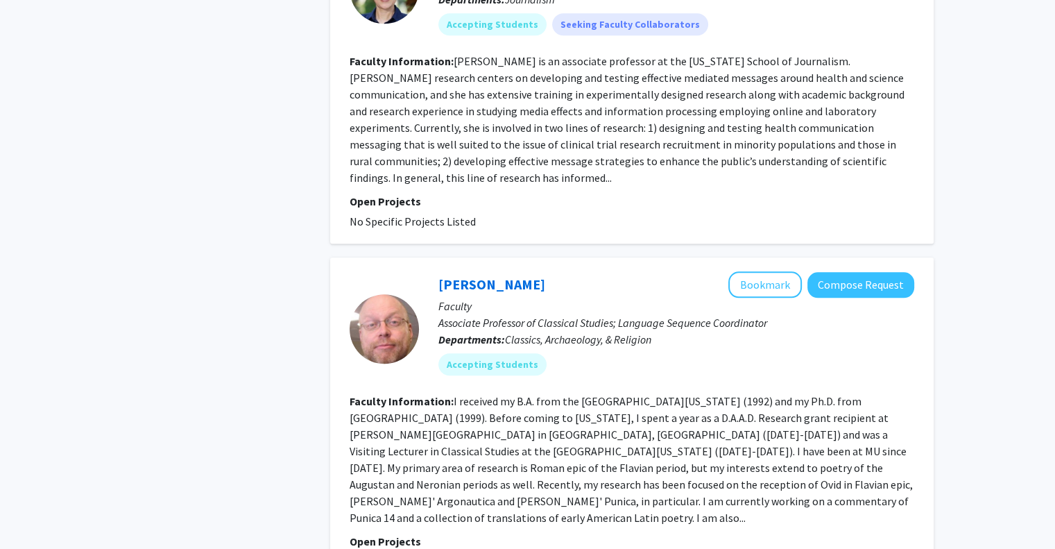
scroll to position [1210, 0]
